Goal: Information Seeking & Learning: Compare options

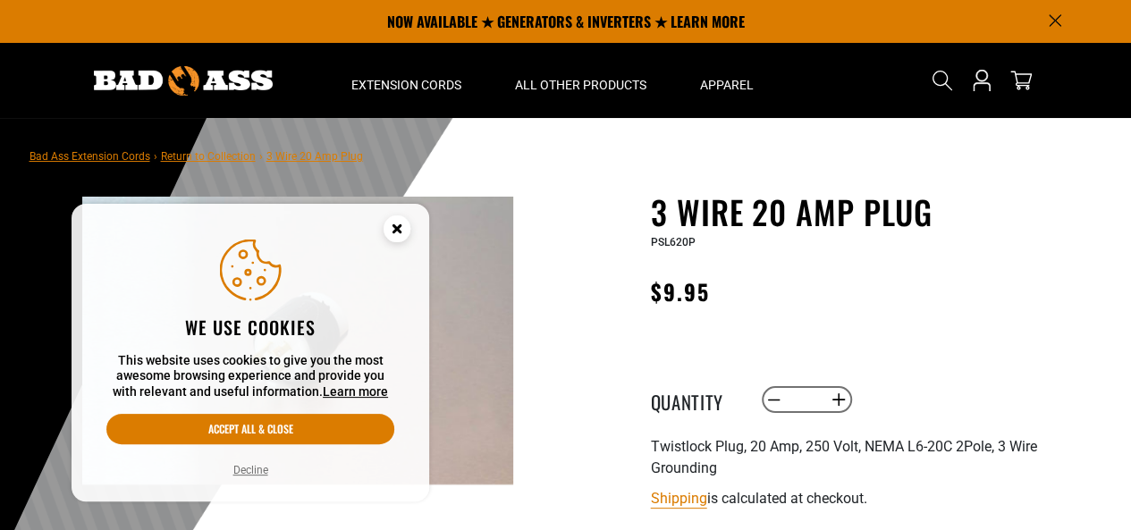
click at [404, 226] on circle "Cookie Consent" at bounding box center [397, 228] width 27 height 27
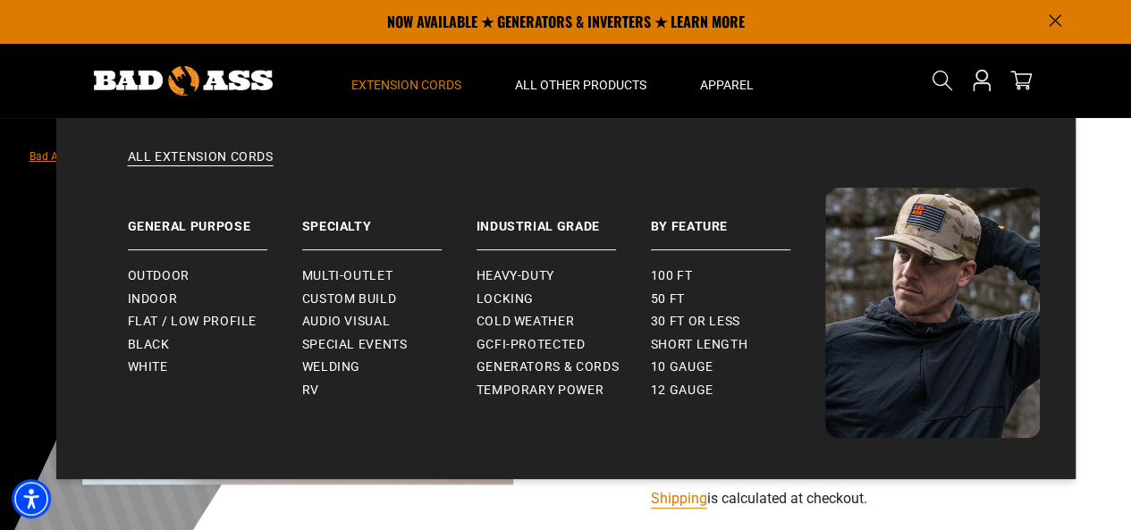
click at [401, 79] on span "Extension Cords" at bounding box center [406, 85] width 110 height 16
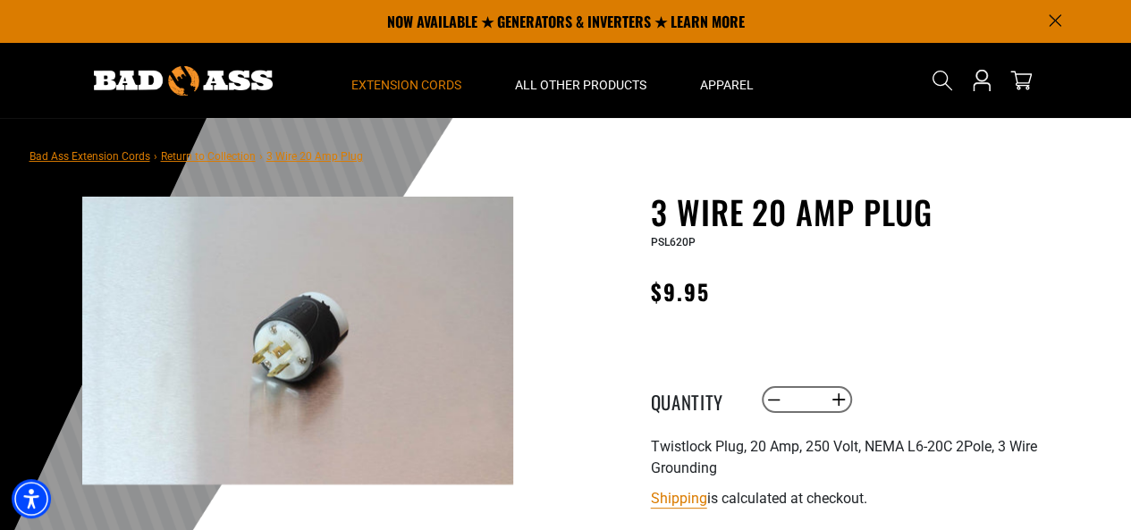
click at [400, 79] on span "Extension Cords" at bounding box center [406, 85] width 110 height 16
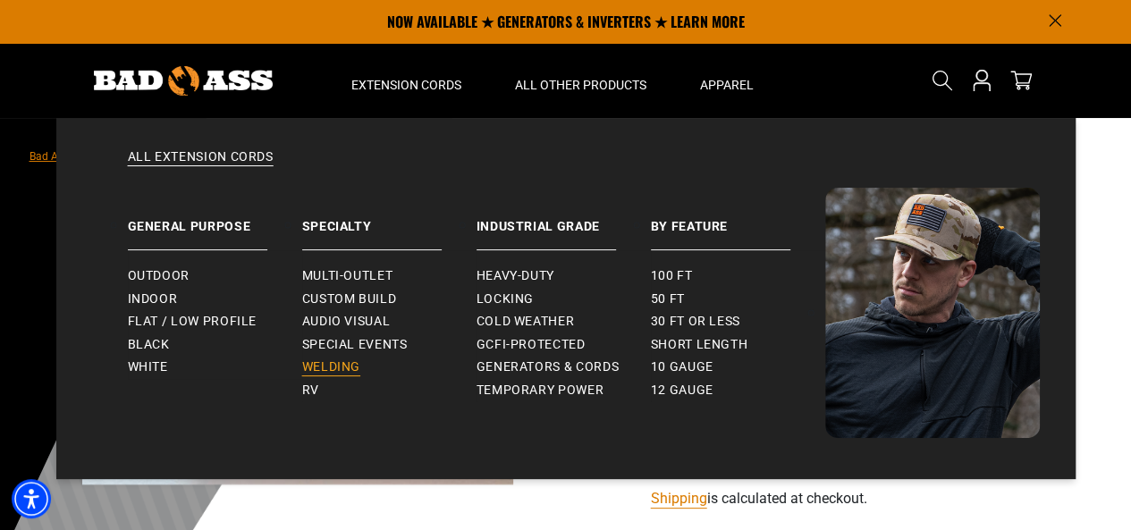
click at [335, 369] on span "Welding" at bounding box center [331, 367] width 58 height 16
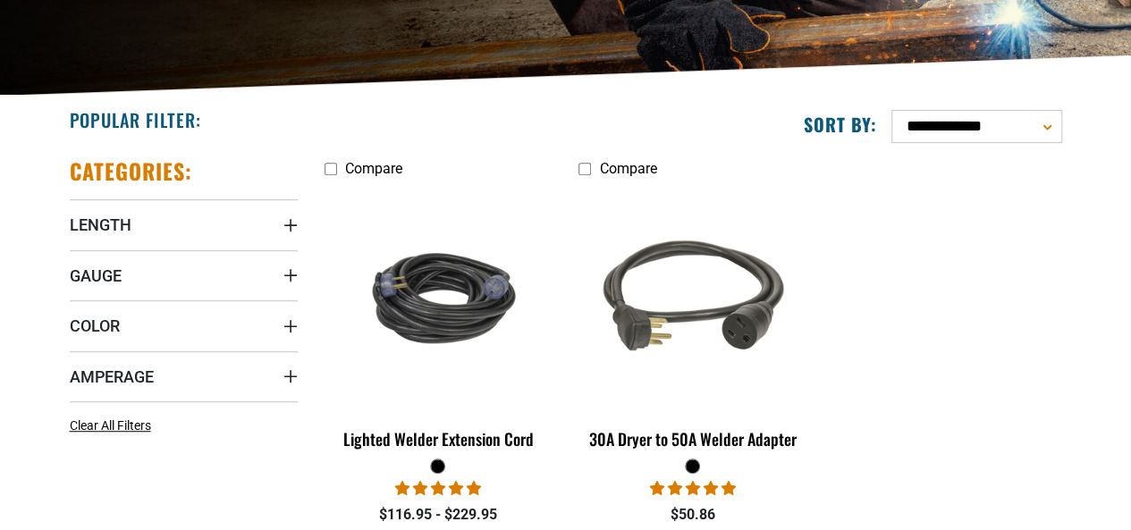
scroll to position [447, 0]
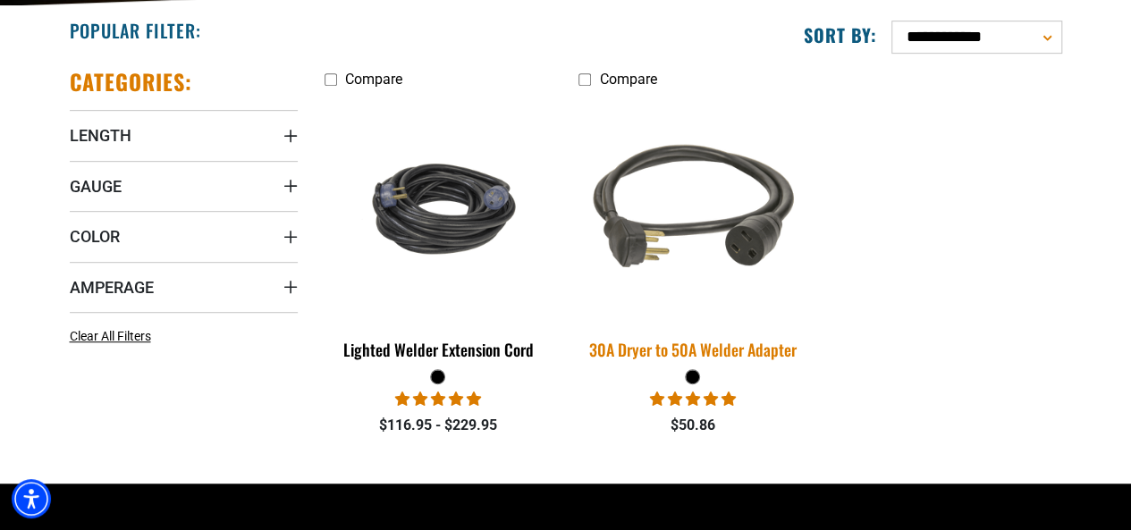
click at [696, 228] on img at bounding box center [693, 208] width 250 height 229
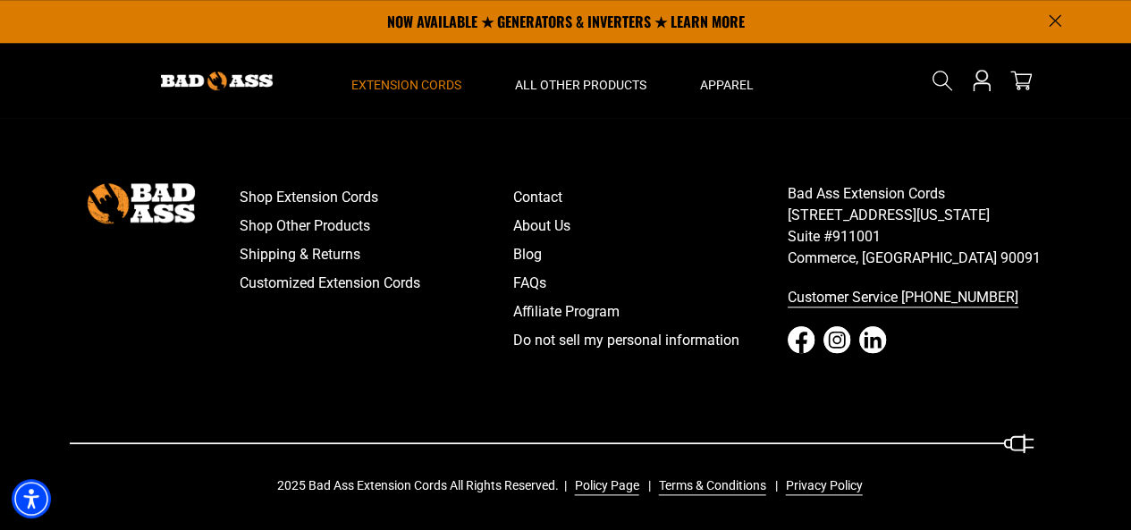
scroll to position [379, 0]
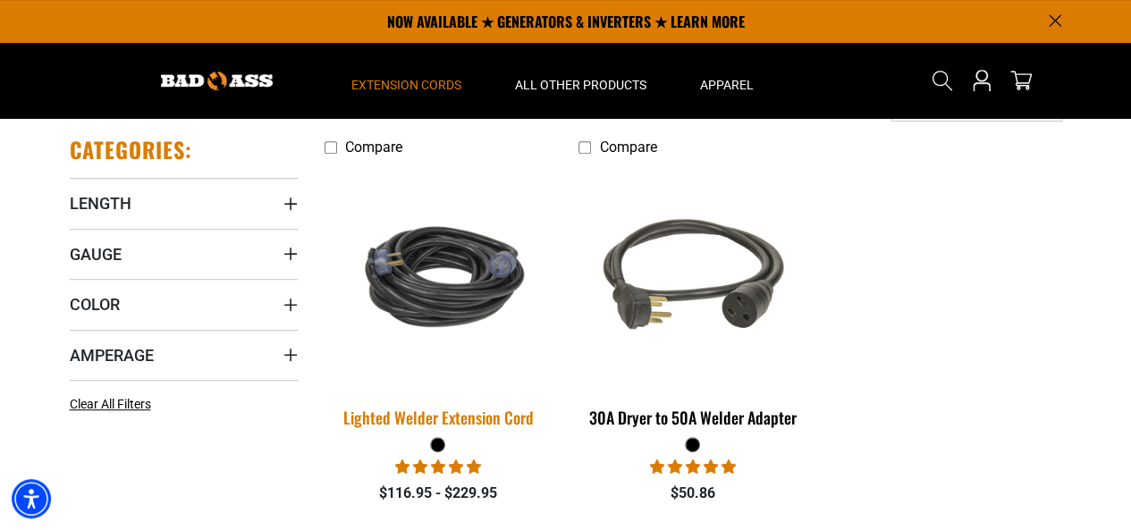
click at [428, 417] on div "Lighted Welder Extension Cord" at bounding box center [439, 417] width 228 height 16
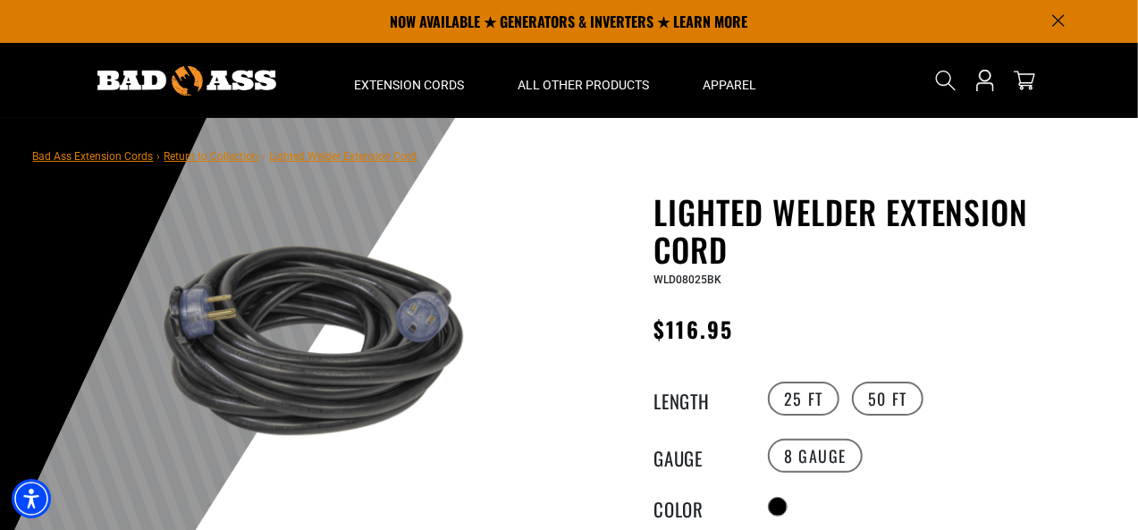
scroll to position [89, 0]
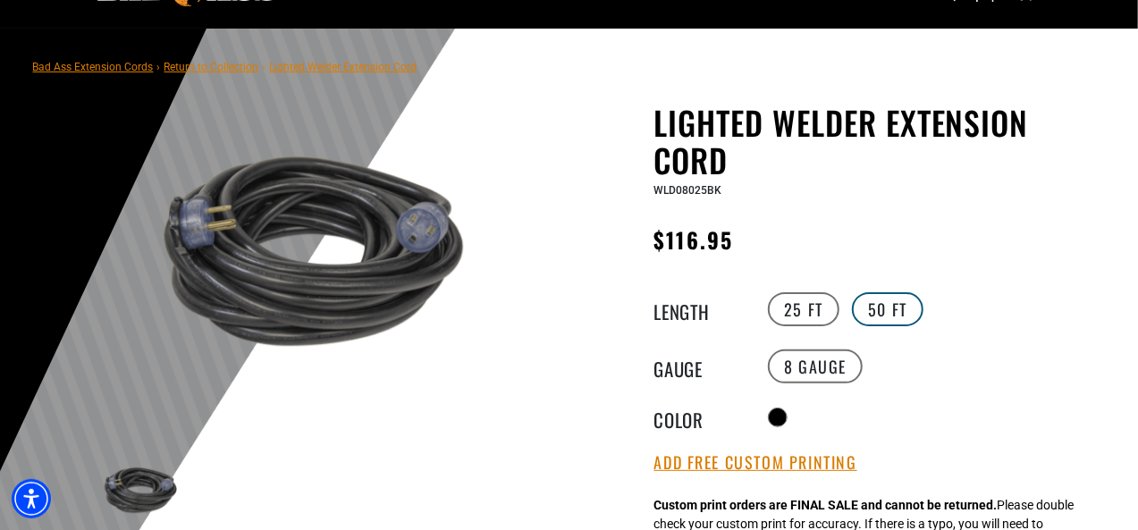
click at [881, 299] on label "50 FT" at bounding box center [888, 309] width 72 height 34
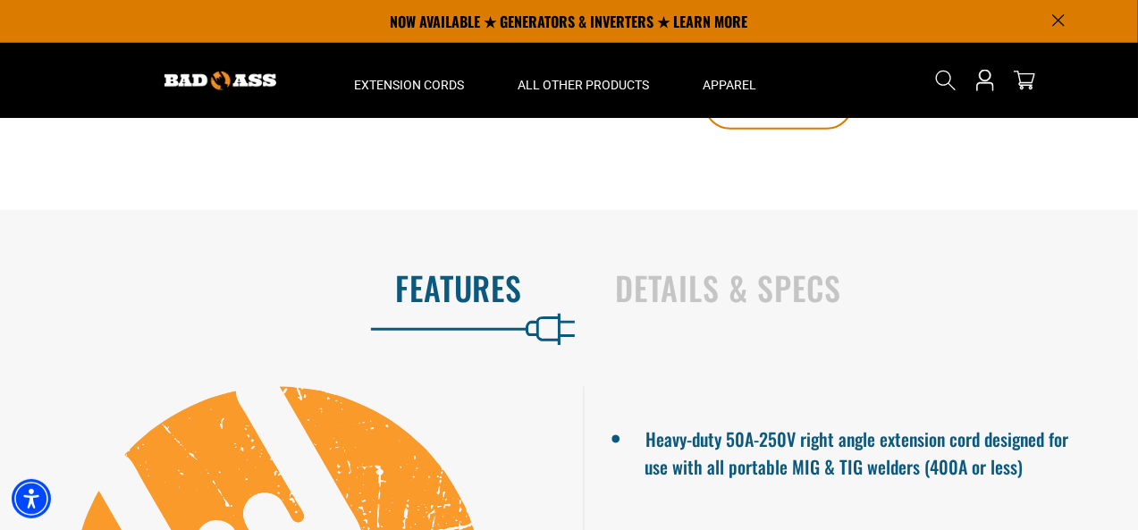
scroll to position [983, 0]
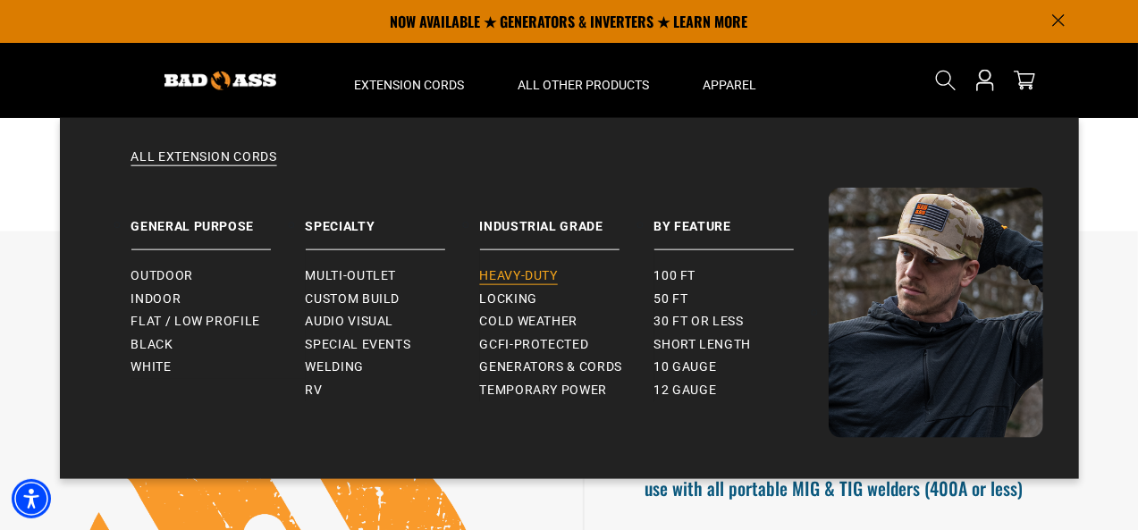
click at [524, 276] on span "Heavy-Duty" at bounding box center [519, 276] width 78 height 16
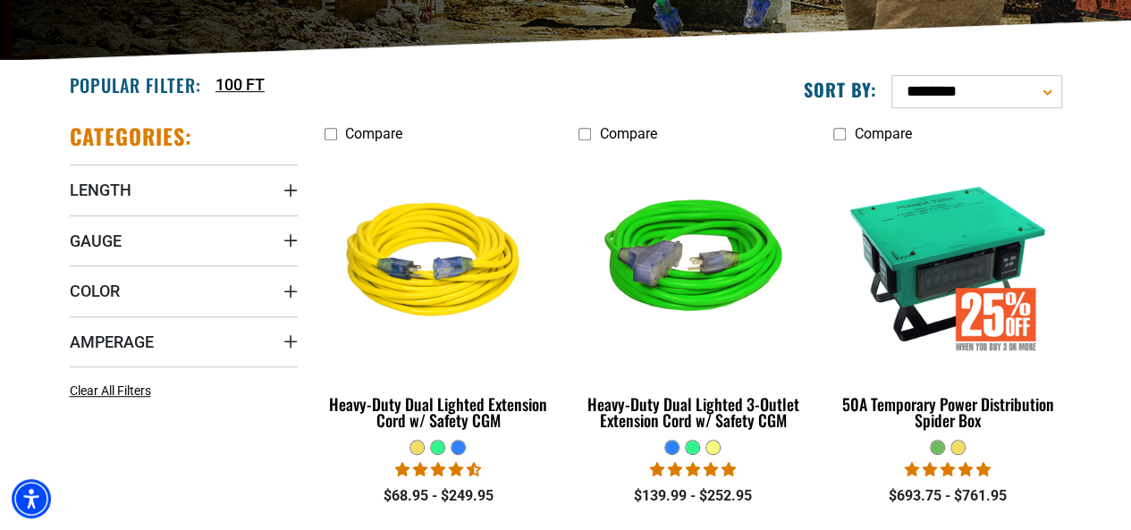
scroll to position [447, 0]
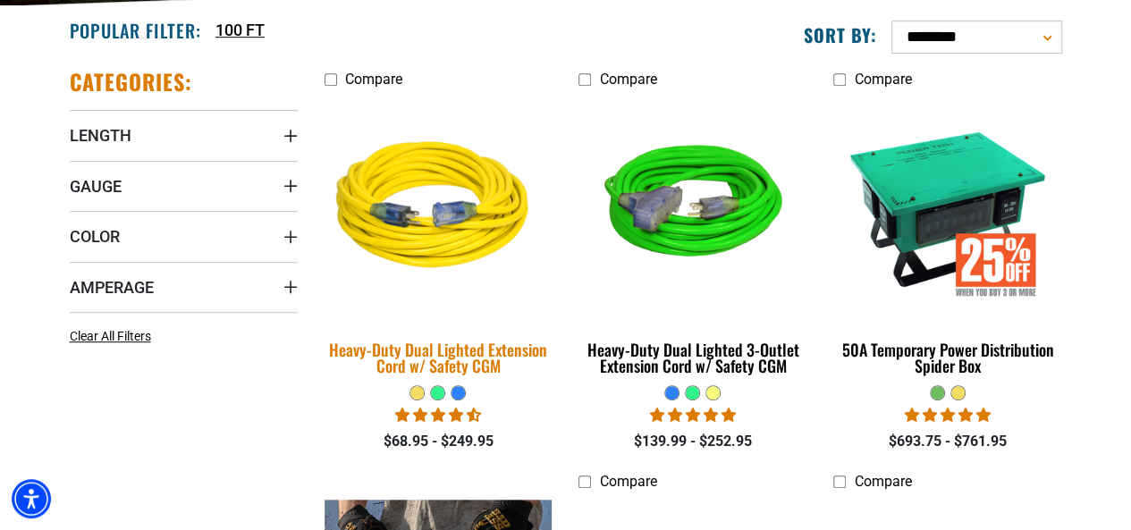
click at [471, 357] on div "Heavy-Duty Dual Lighted Extension Cord w/ Safety CGM" at bounding box center [439, 358] width 228 height 32
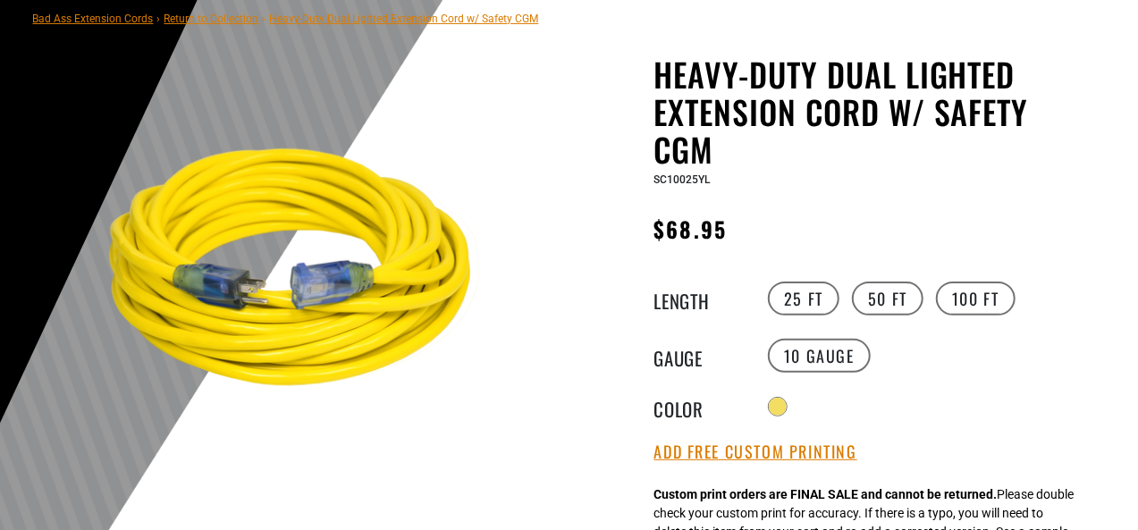
scroll to position [179, 0]
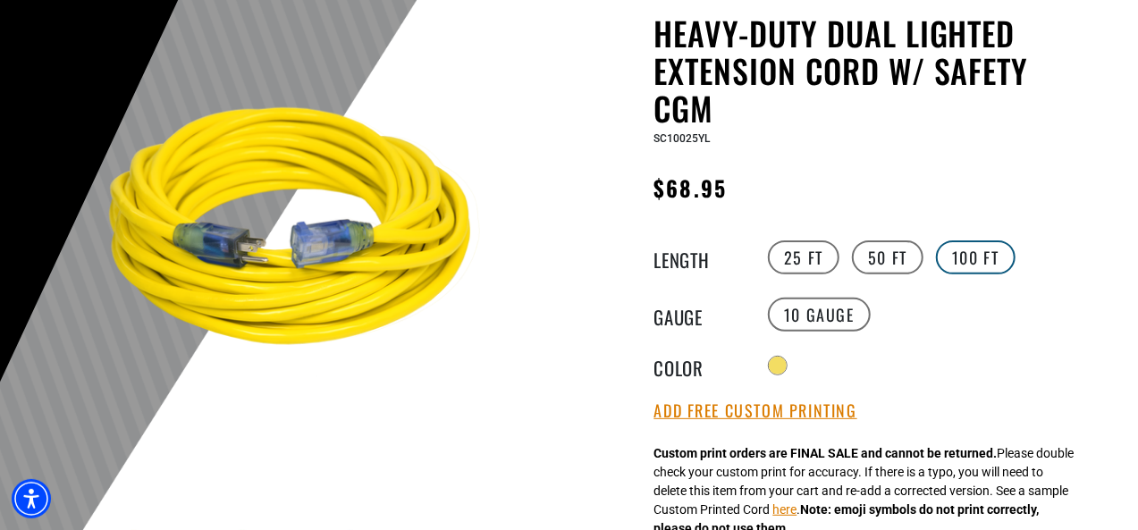
click at [976, 257] on label "100 FT" at bounding box center [976, 257] width 80 height 34
